Goal: Find specific page/section: Find specific page/section

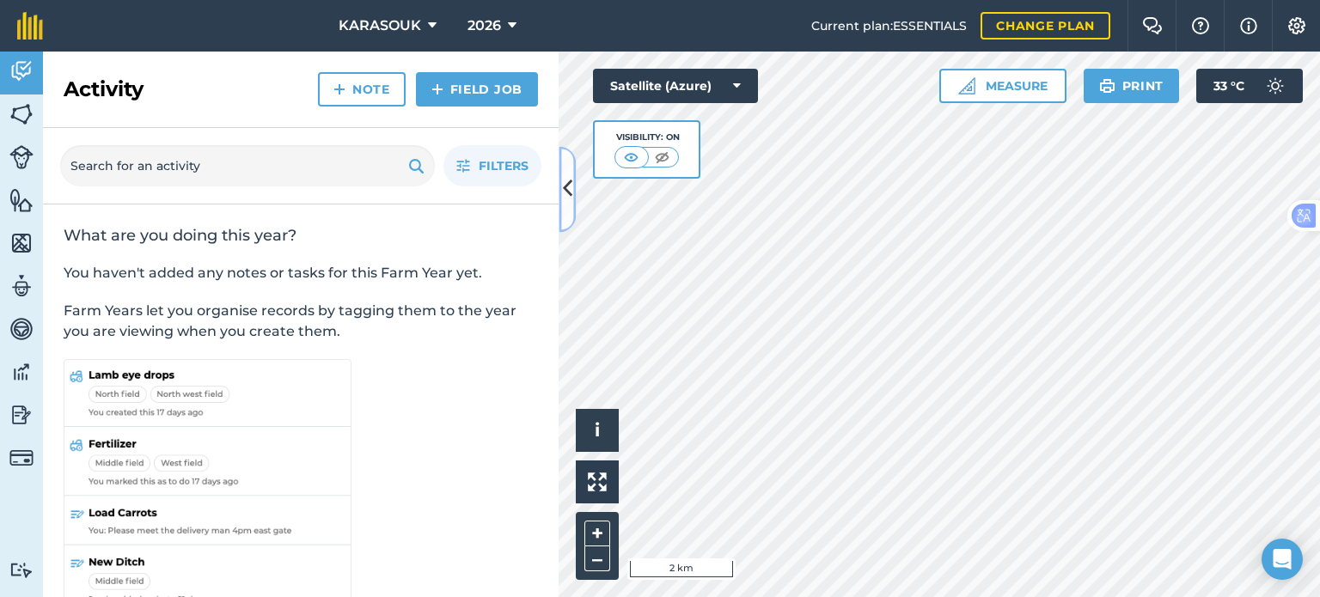
click at [570, 178] on icon at bounding box center [567, 189] width 9 height 30
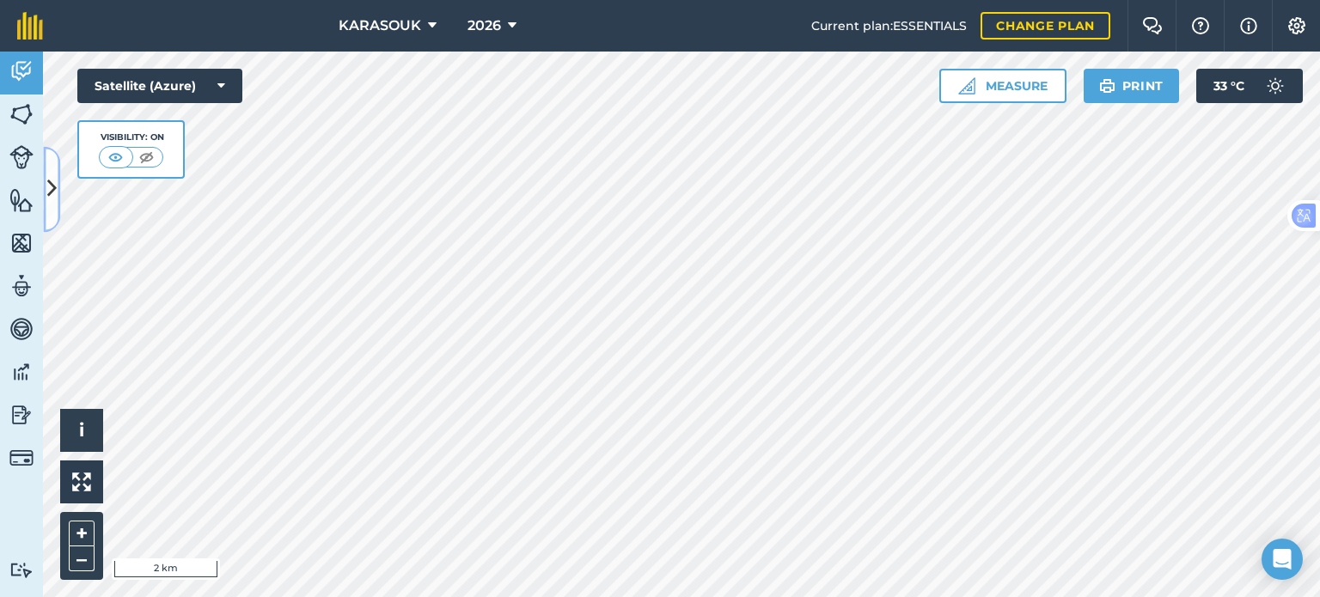
click at [48, 149] on button at bounding box center [51, 189] width 17 height 86
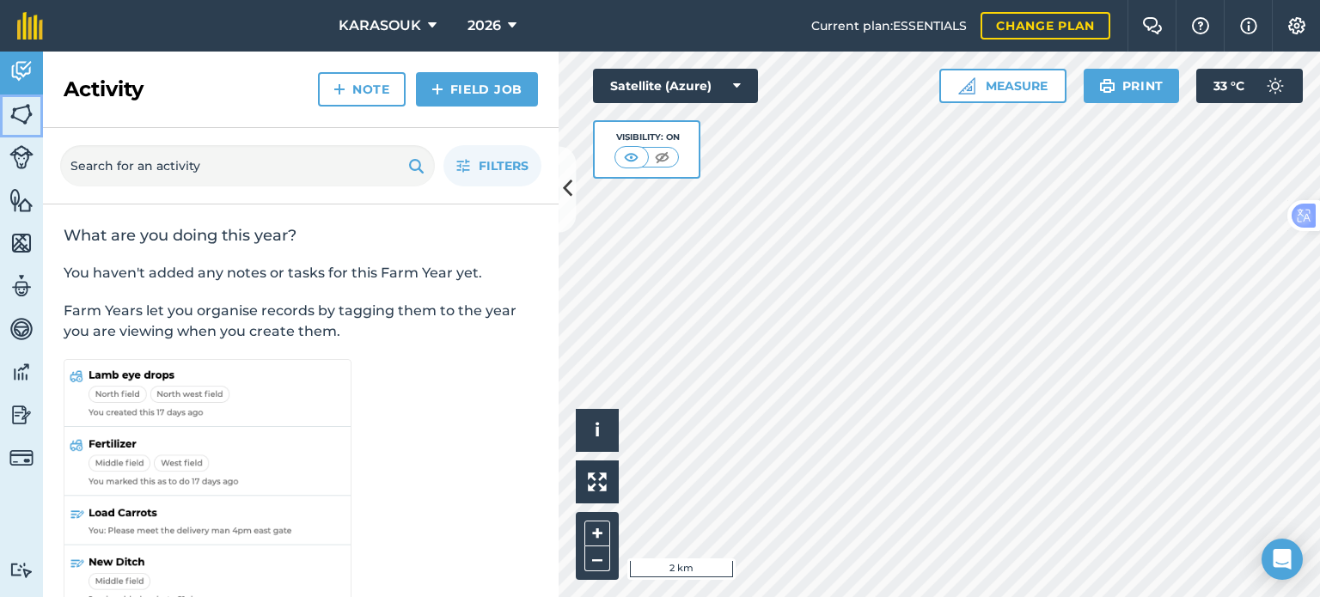
click at [33, 112] on link "Fields" at bounding box center [21, 115] width 43 height 43
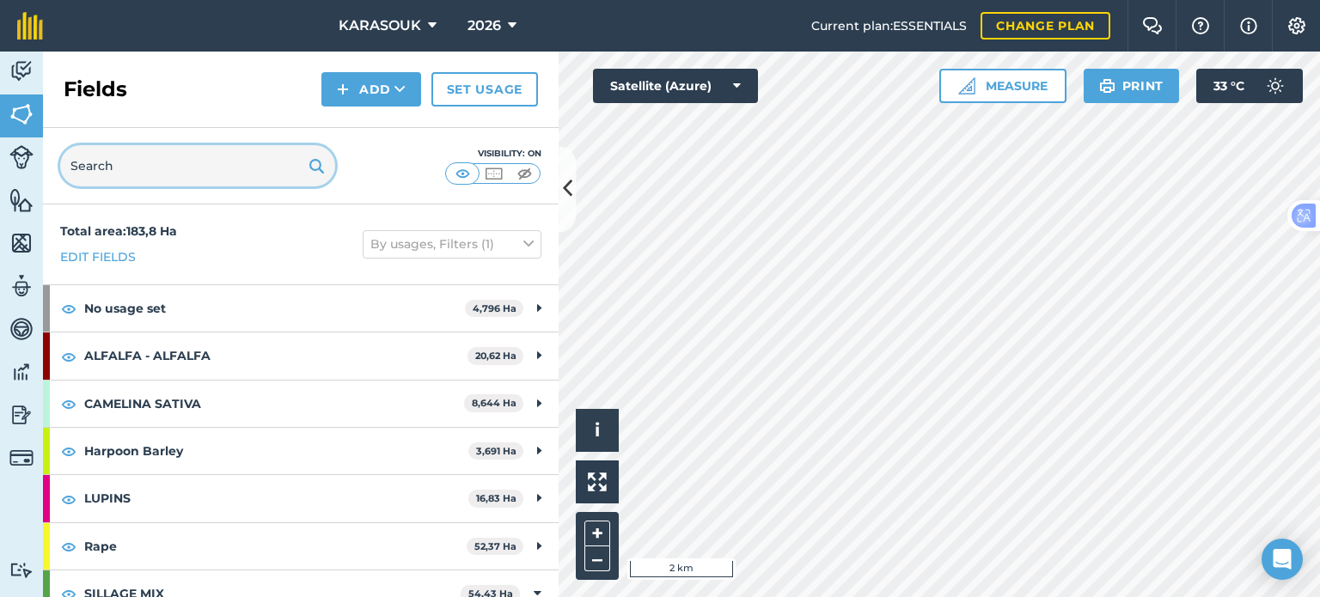
click at [134, 168] on input "text" at bounding box center [197, 165] width 275 height 41
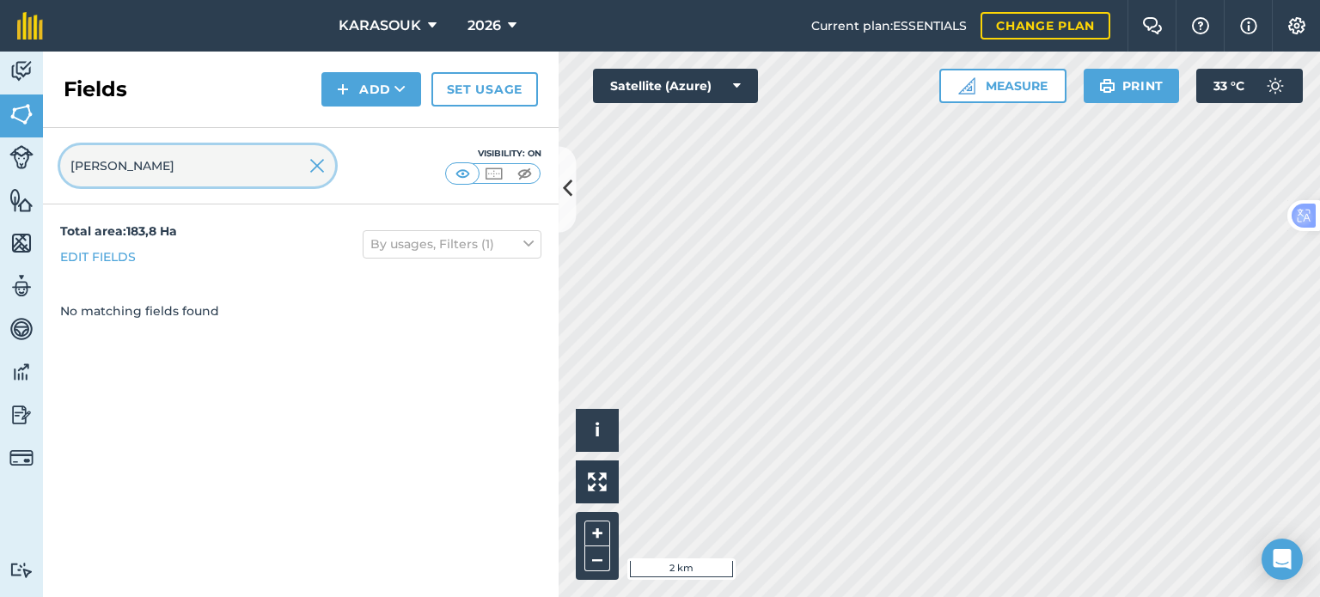
click at [159, 162] on input "[PERSON_NAME]" at bounding box center [197, 165] width 275 height 41
click at [144, 160] on input "[PERSON_NAME]" at bounding box center [197, 165] width 275 height 41
click at [177, 174] on input "[PERSON_NAME]" at bounding box center [197, 165] width 275 height 41
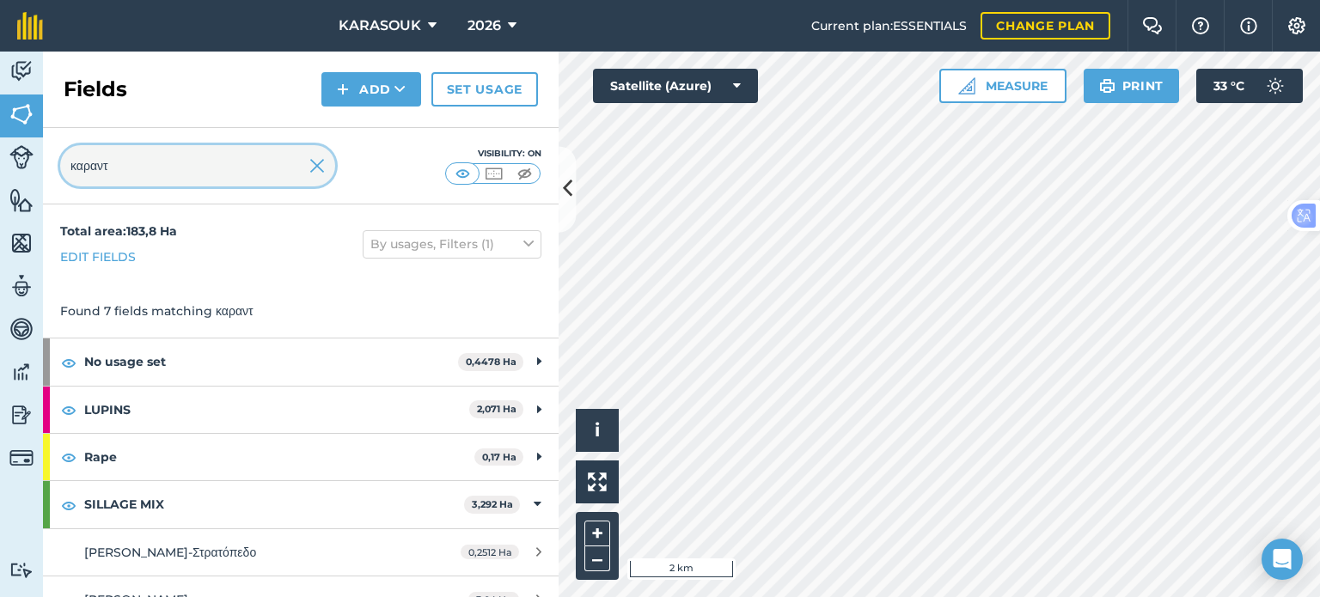
type input "καραντ"
click at [568, 181] on icon at bounding box center [567, 189] width 9 height 30
